Goal: Information Seeking & Learning: Compare options

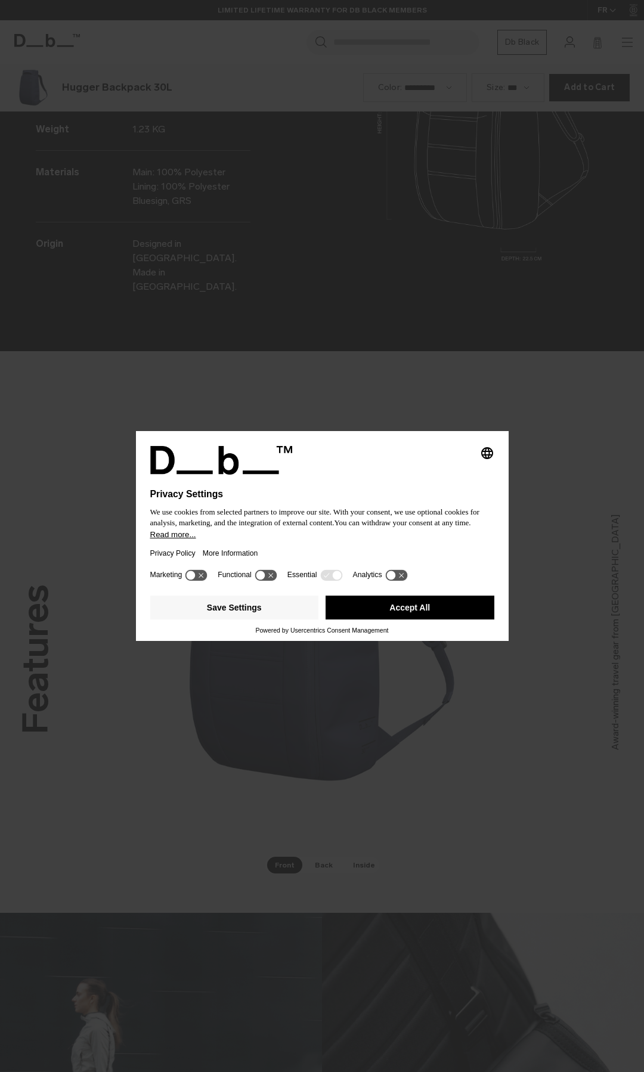
scroll to position [2143, 0]
